Goal: Information Seeking & Learning: Learn about a topic

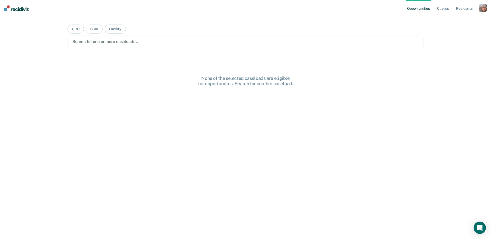
click at [484, 9] on div "button" at bounding box center [483, 8] width 8 height 8
click at [449, 20] on link "Profile" at bounding box center [462, 21] width 41 height 4
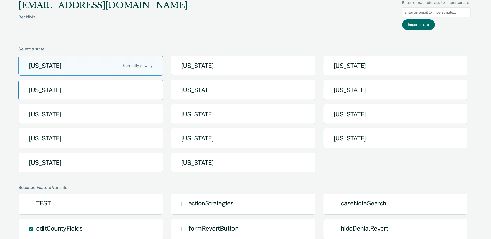
click at [148, 93] on button "[US_STATE]" at bounding box center [90, 90] width 145 height 20
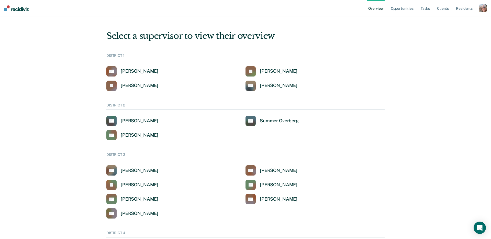
click at [485, 10] on div "button" at bounding box center [483, 8] width 8 height 8
click at [468, 35] on link "Go to System-Level Trends" at bounding box center [461, 33] width 43 height 4
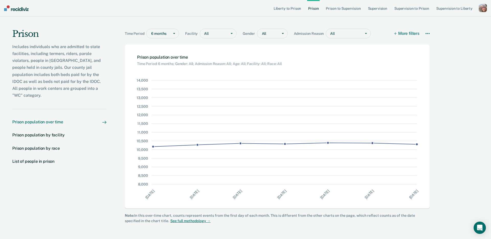
click at [468, 35] on div "Prison Includes individuals who are admitted to state facilities, including ter…" at bounding box center [245, 126] width 491 height 220
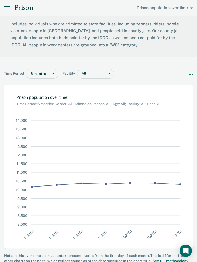
click at [189, 73] on icon at bounding box center [190, 75] width 4 height 4
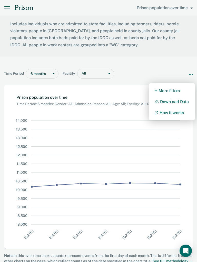
click at [164, 90] on button "More filters" at bounding box center [171, 90] width 46 height 11
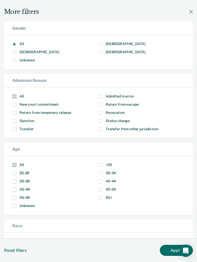
click at [190, 13] on icon "Modal" at bounding box center [191, 12] width 4 height 4
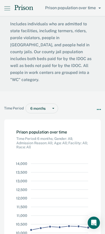
click at [68, 8] on span "Prison population over time" at bounding box center [71, 7] width 53 height 5
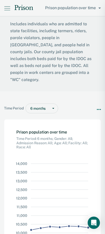
click at [20, 45] on div at bounding box center [52, 117] width 105 height 234
